Goal: Task Accomplishment & Management: Complete application form

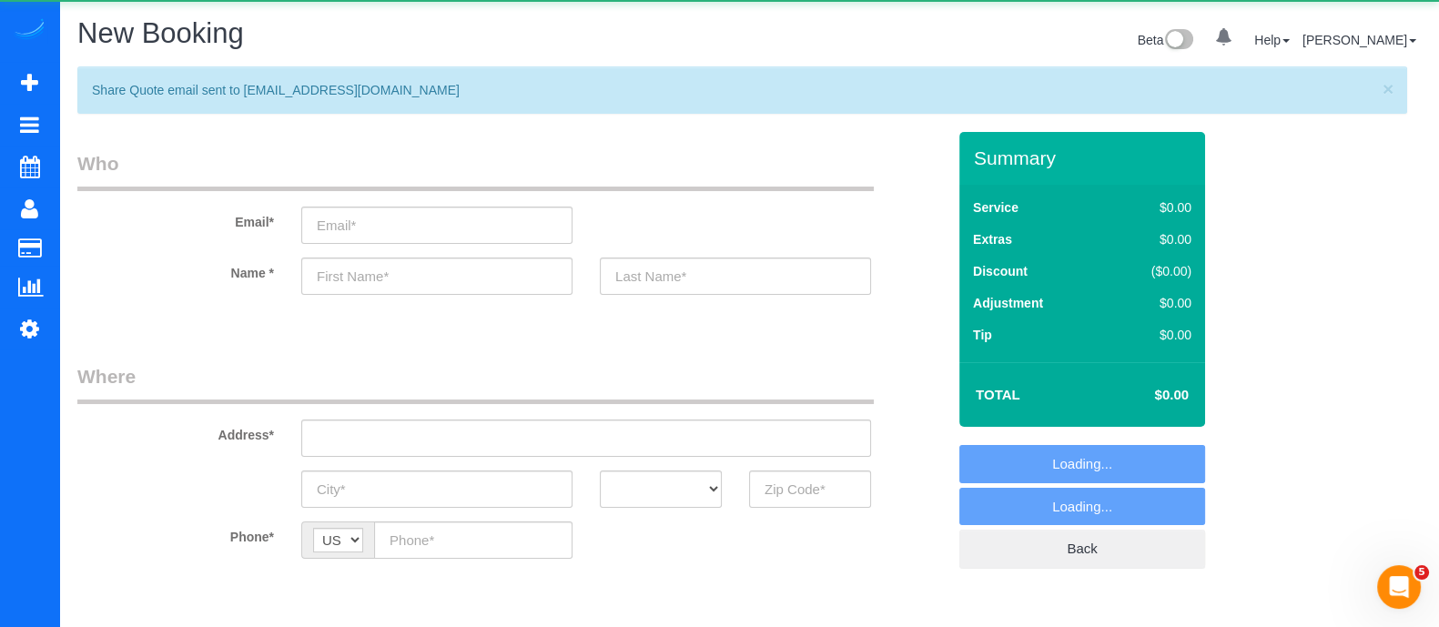
select select "object:2580"
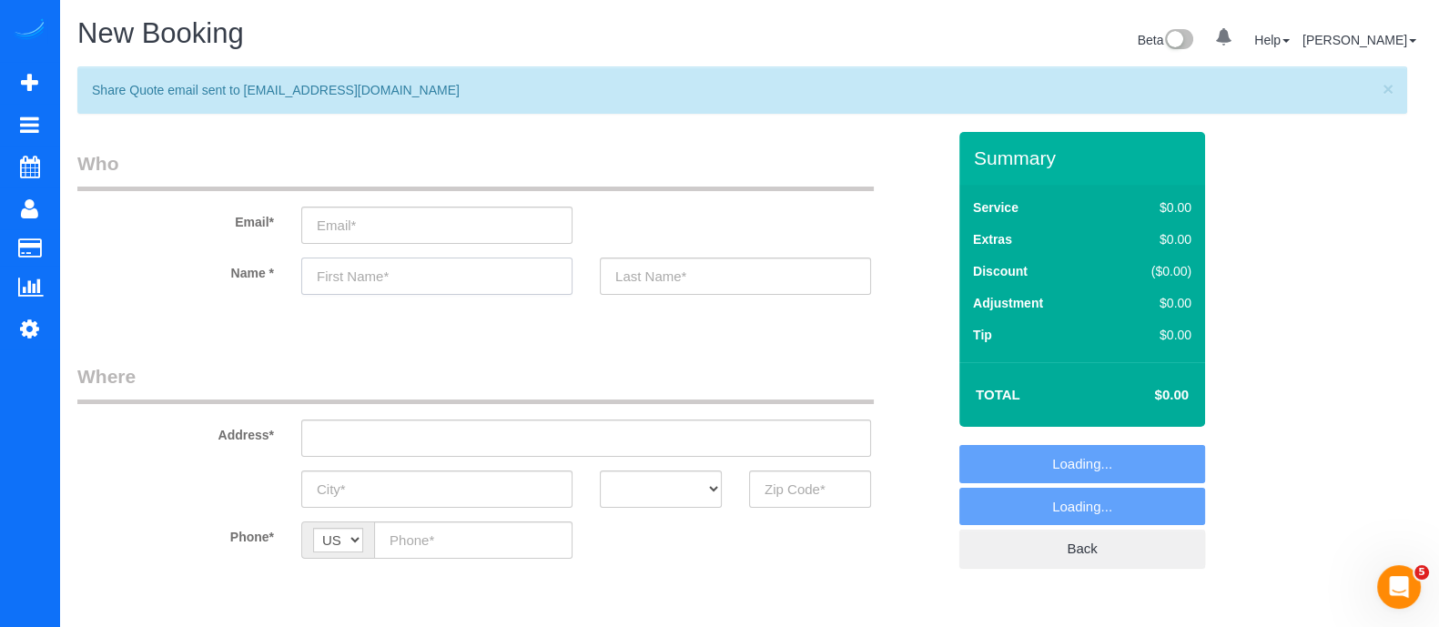
click at [426, 277] on input "text" at bounding box center [436, 276] width 271 height 37
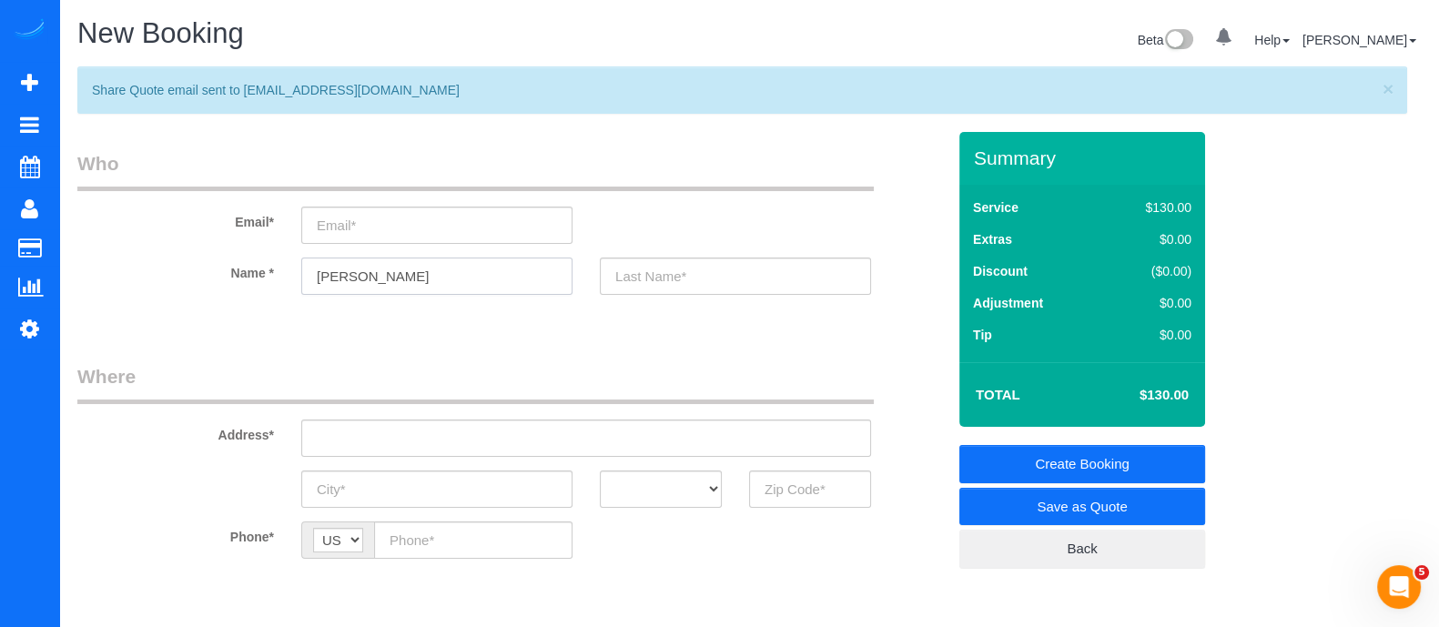
type input "[PERSON_NAME]"
click at [623, 289] on input "text" at bounding box center [735, 276] width 271 height 37
type input "[PERSON_NAME]"
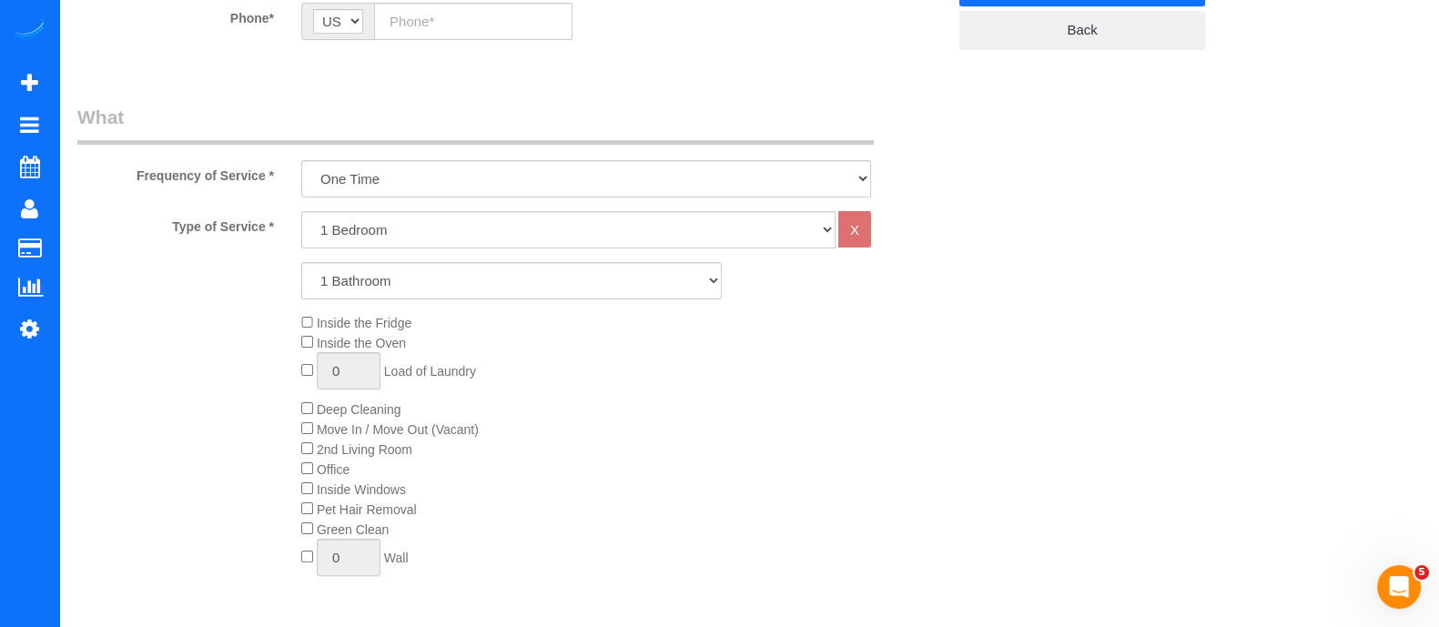
scroll to position [541, 0]
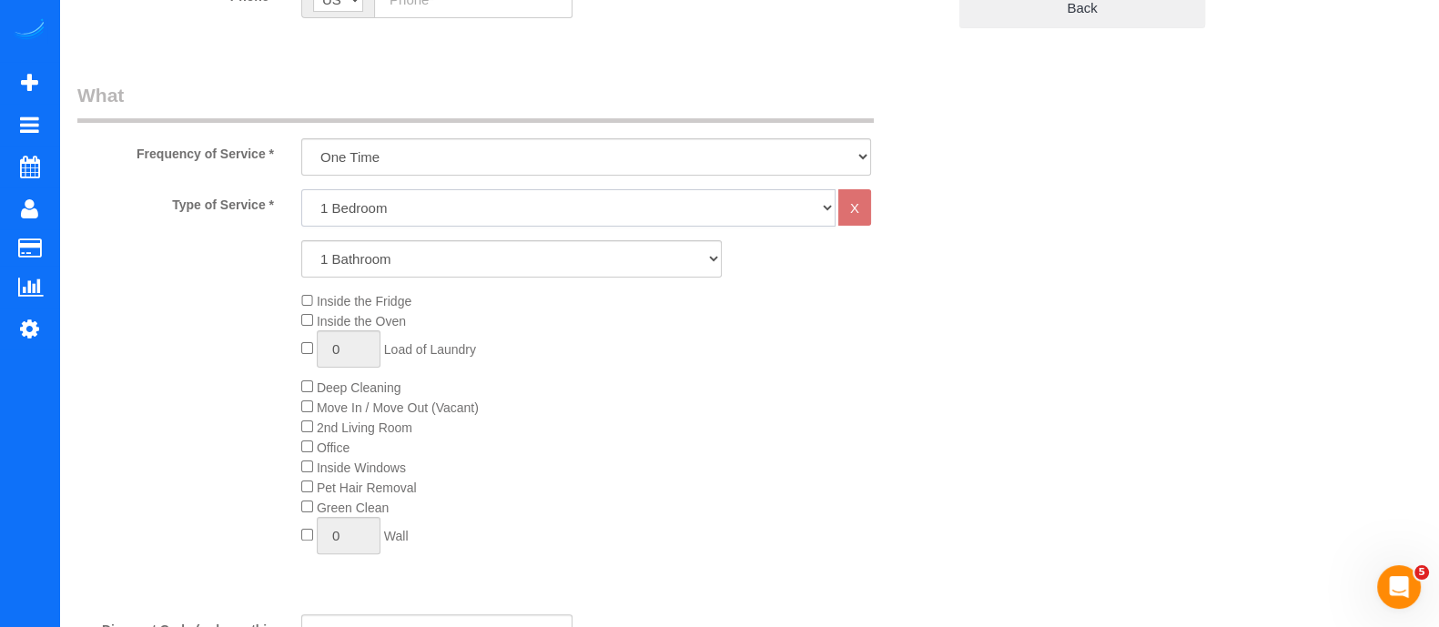
click at [370, 216] on select "1 Bedroom 2 Bedrooms 3 Bedrooms 4 Bedrooms 5 Bedrooms 6 Bedrooms" at bounding box center [568, 207] width 534 height 37
select select "3"
click at [301, 189] on select "1 Bedroom 2 Bedrooms 3 Bedrooms 4 Bedrooms 5 Bedrooms 6 Bedrooms" at bounding box center [568, 207] width 534 height 37
drag, startPoint x: 365, startPoint y: 257, endPoint x: 359, endPoint y: 310, distance: 54.0
click at [359, 310] on div "Type of Service * 1 Bedroom 2 Bedrooms 3 Bedrooms 4 Bedrooms 5 Bedrooms 6 Bedro…" at bounding box center [511, 394] width 868 height 411
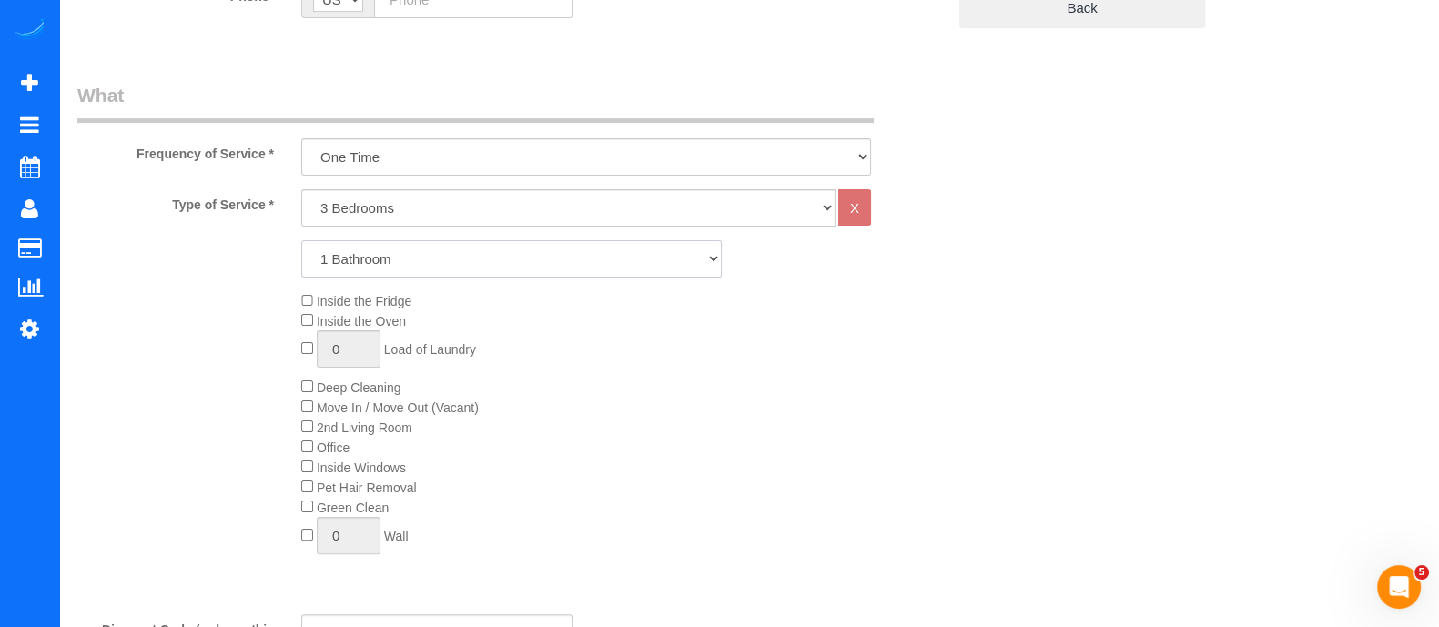
select select "2"
click at [301, 240] on select "1 Bathroom 2 Bathrooms 3 Bathrooms 4 Bathrooms 5 Bathrooms 6 Bathrooms" at bounding box center [511, 258] width 420 height 37
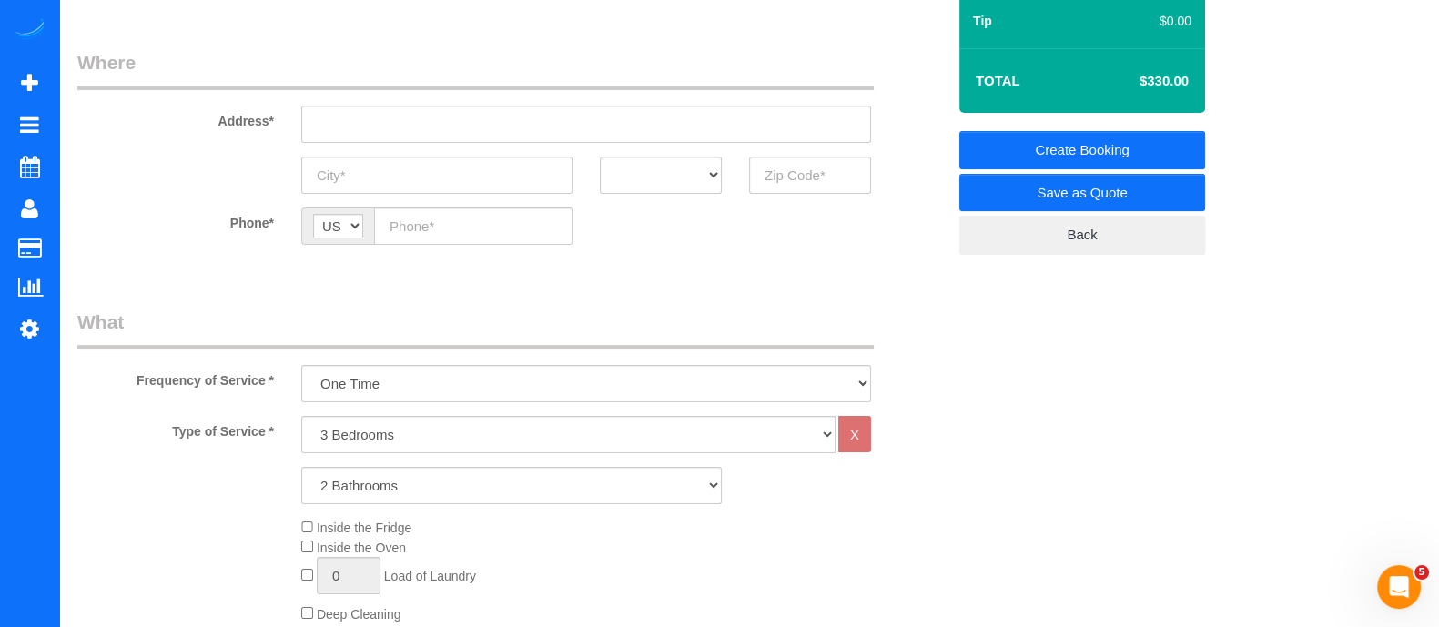
scroll to position [329, 0]
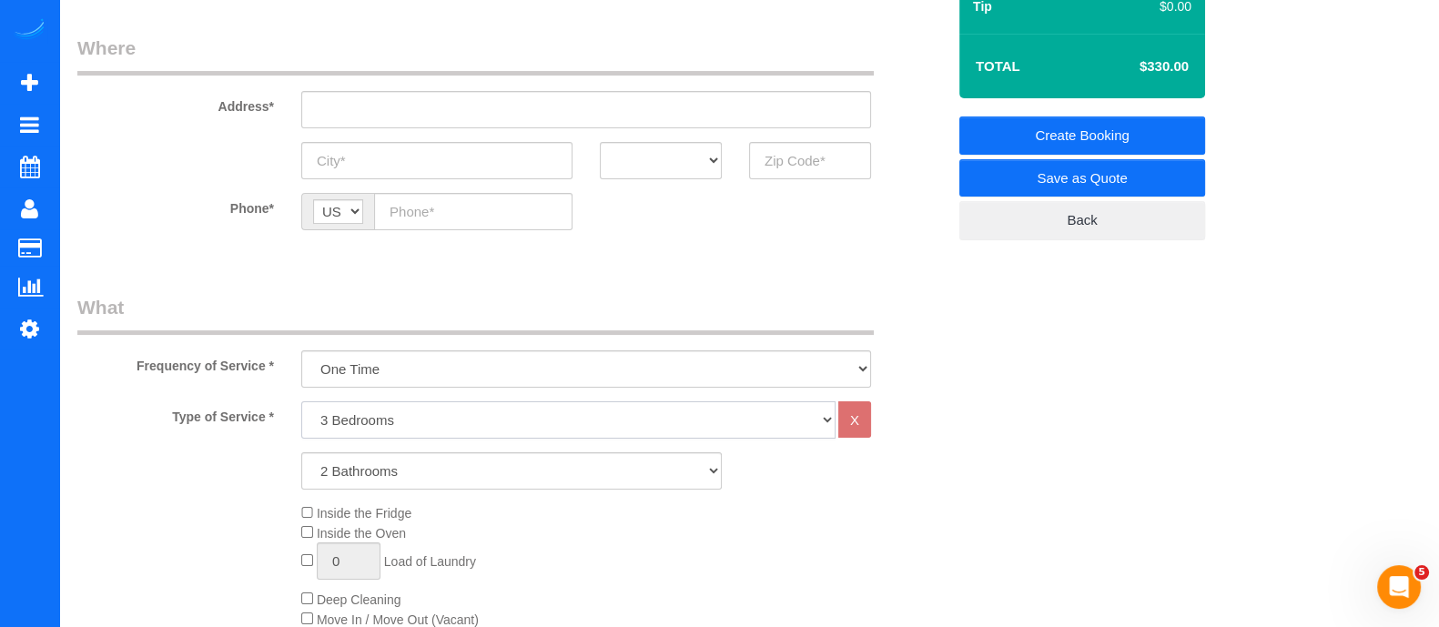
click at [431, 430] on select "1 Bedroom 2 Bedrooms 3 Bedrooms 4 Bedrooms 5 Bedrooms 6 Bedrooms" at bounding box center [568, 419] width 534 height 37
click at [400, 416] on select "1 Bedroom 2 Bedrooms 3 Bedrooms 4 Bedrooms 5 Bedrooms 6 Bedrooms" at bounding box center [568, 419] width 534 height 37
select select "2"
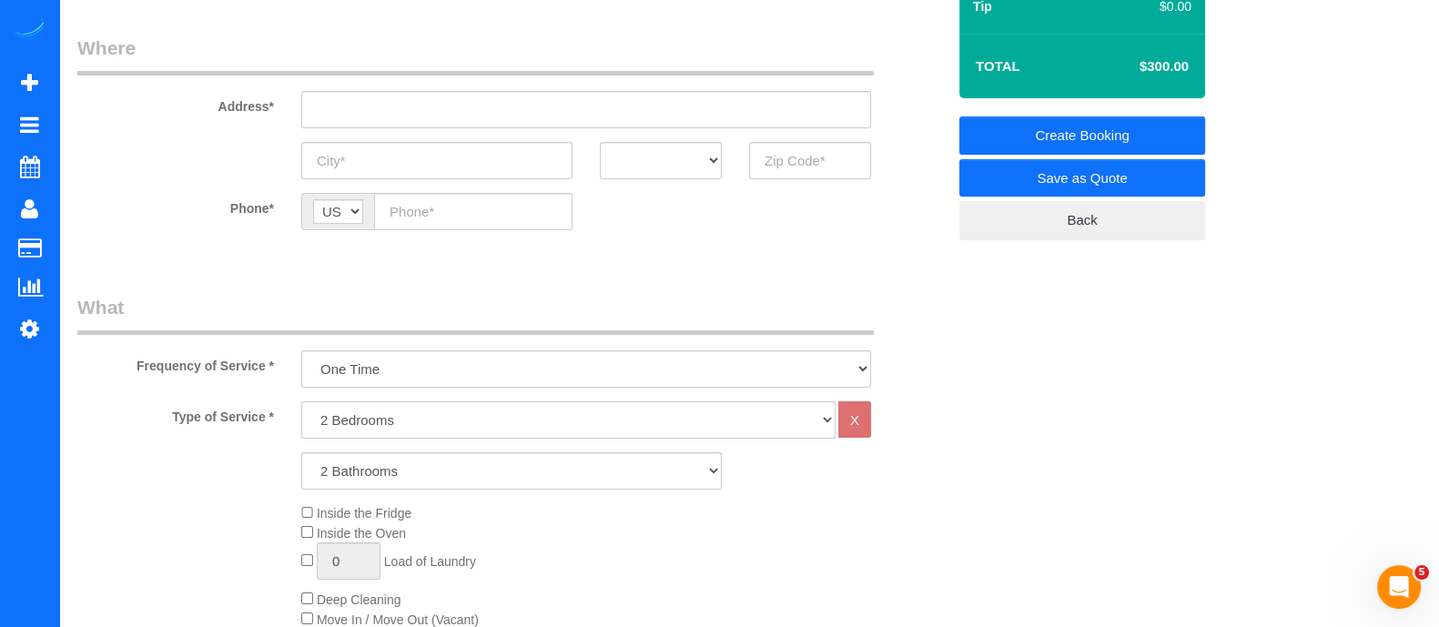
click at [301, 401] on select "1 Bedroom 2 Bedrooms 3 Bedrooms 4 Bedrooms 5 Bedrooms 6 Bedrooms" at bounding box center [568, 419] width 534 height 37
click at [385, 475] on select "1 Bathroom 2 Bathrooms 3 Bathrooms 4 Bathrooms 5 Bathrooms 6 Bathrooms" at bounding box center [511, 470] width 420 height 37
select select "3"
click at [301, 452] on select "1 Bathroom 2 Bathrooms 3 Bathrooms 4 Bathrooms 5 Bathrooms 6 Bathrooms" at bounding box center [511, 470] width 420 height 37
